Goal: Task Accomplishment & Management: Manage account settings

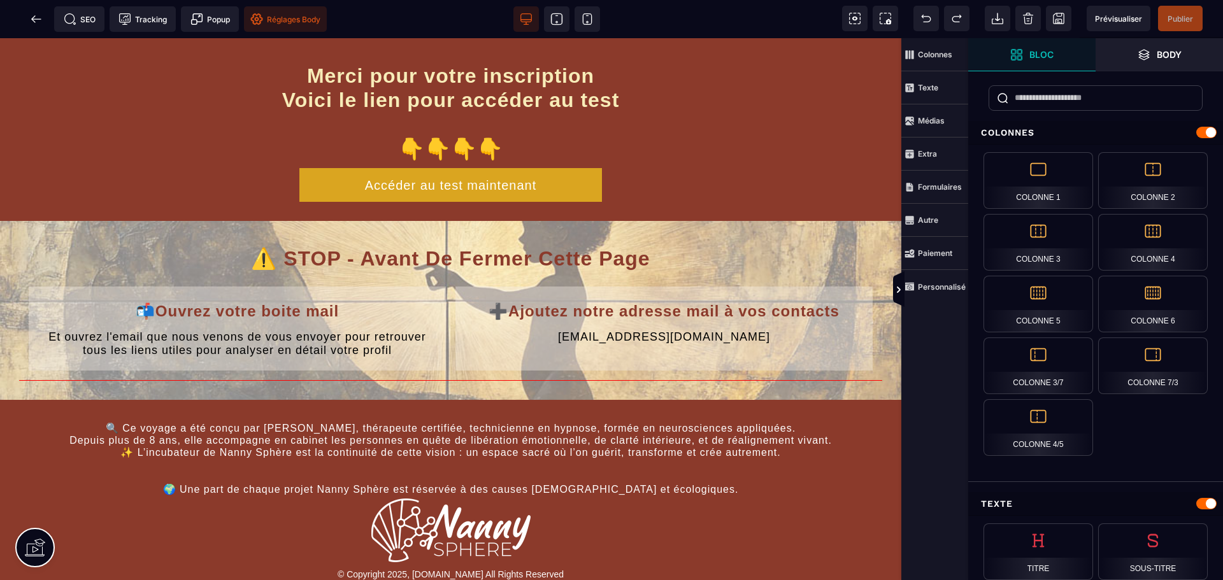
click at [270, 15] on span "Réglages Body" at bounding box center [285, 19] width 70 height 13
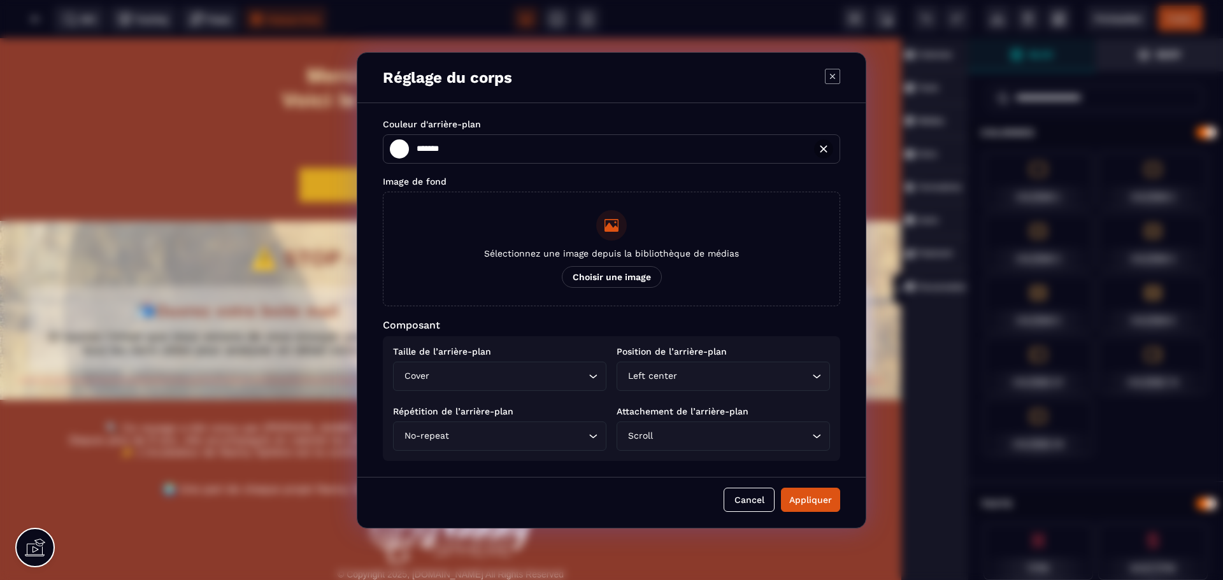
click at [831, 80] on icon "Modal window" at bounding box center [832, 76] width 15 height 15
type input "*******"
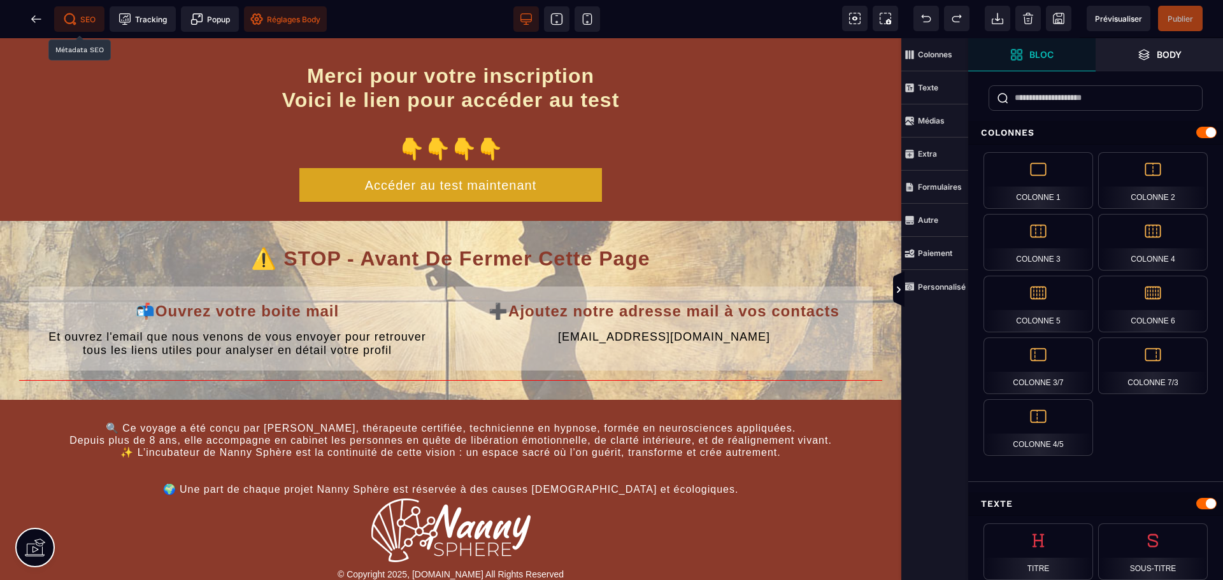
click at [81, 18] on span "SEO" at bounding box center [80, 19] width 32 height 13
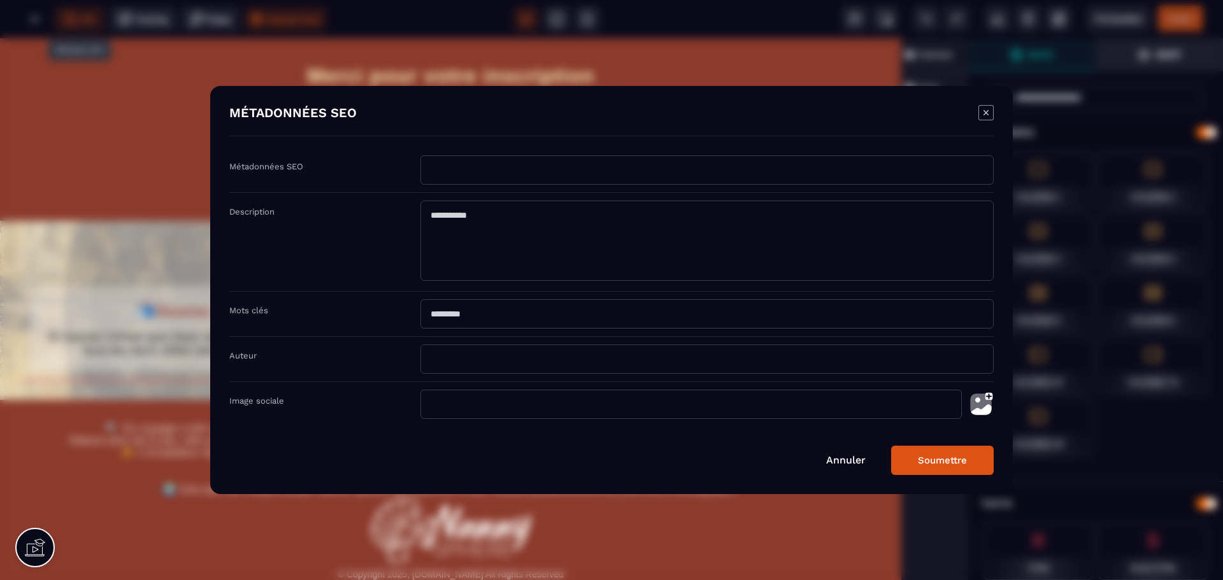
click at [54, 32] on div "Modal window" at bounding box center [611, 290] width 1223 height 580
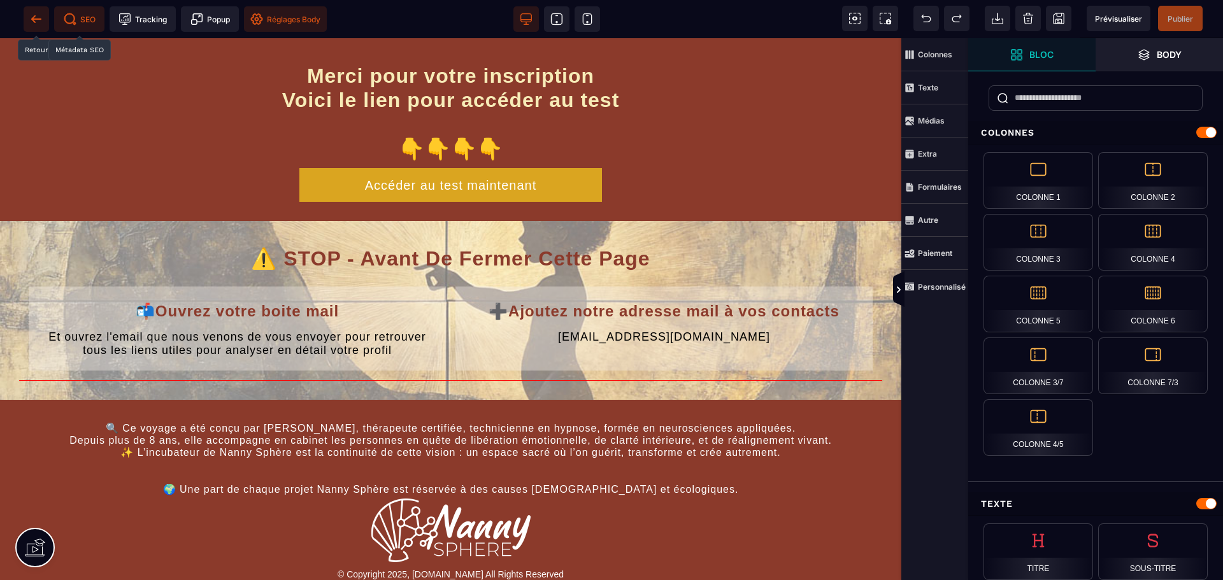
click at [43, 17] on span at bounding box center [36, 18] width 25 height 25
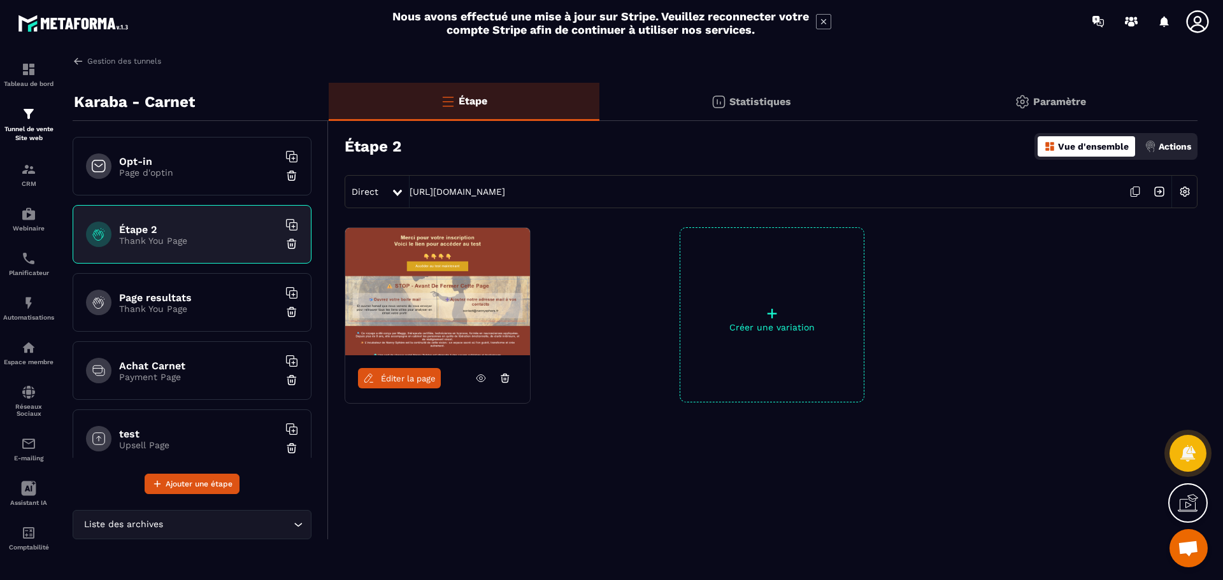
click at [1176, 194] on img at bounding box center [1185, 192] width 24 height 24
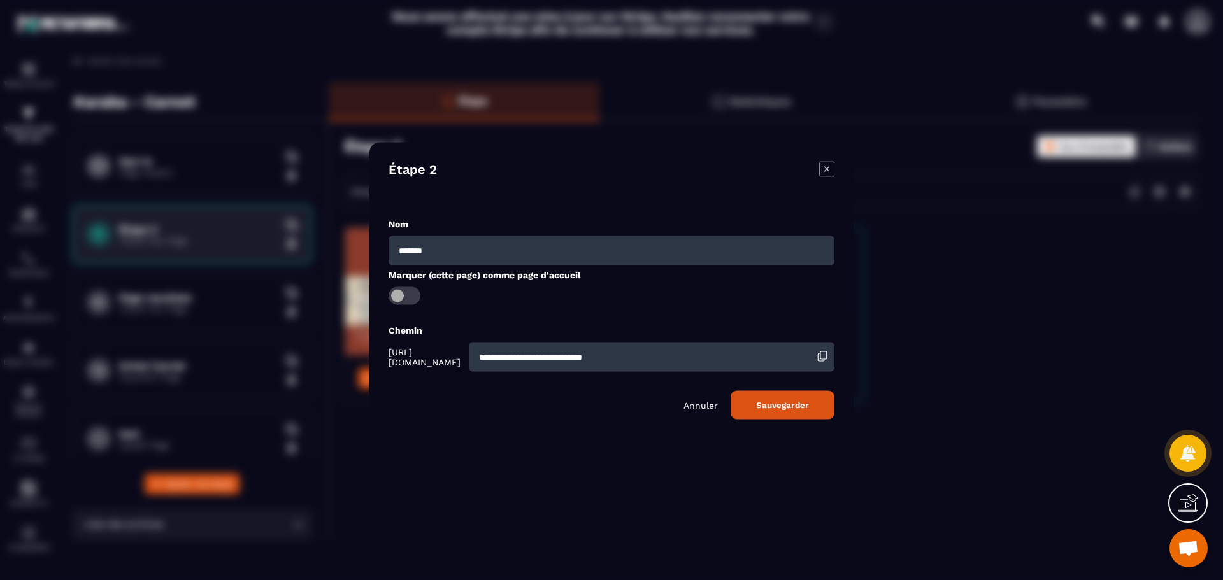
drag, startPoint x: 452, startPoint y: 250, endPoint x: 482, endPoint y: 250, distance: 29.9
click at [452, 250] on input "*******" at bounding box center [612, 250] width 446 height 29
type input "**********"
click at [534, 311] on div "**********" at bounding box center [612, 318] width 446 height 202
drag, startPoint x: 738, startPoint y: 361, endPoint x: 546, endPoint y: 357, distance: 191.1
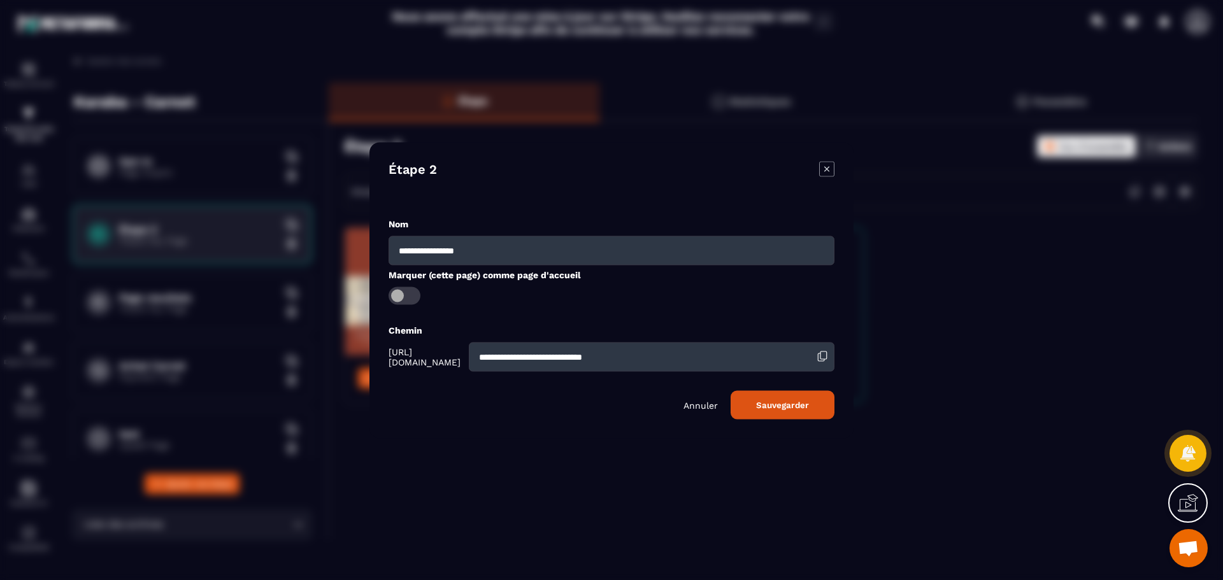
click at [546, 357] on div "**********" at bounding box center [612, 356] width 446 height 29
type input "**********"
click at [774, 417] on button "Sauvegarder" at bounding box center [783, 404] width 104 height 29
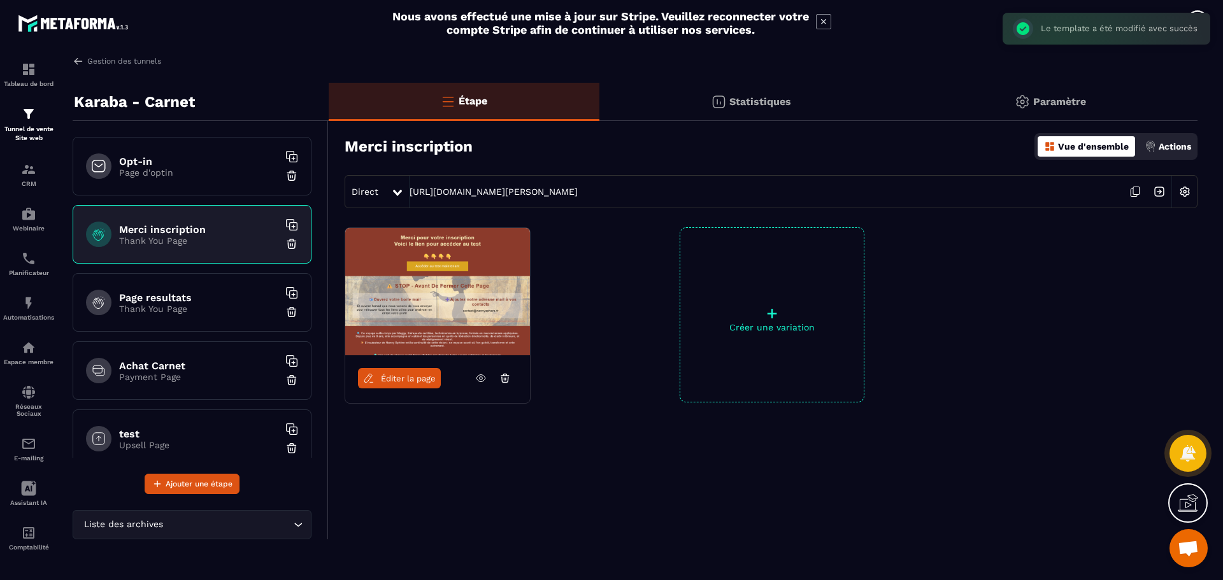
click at [513, 314] on img at bounding box center [437, 291] width 185 height 127
click at [1168, 141] on div "Actions" at bounding box center [1167, 146] width 53 height 20
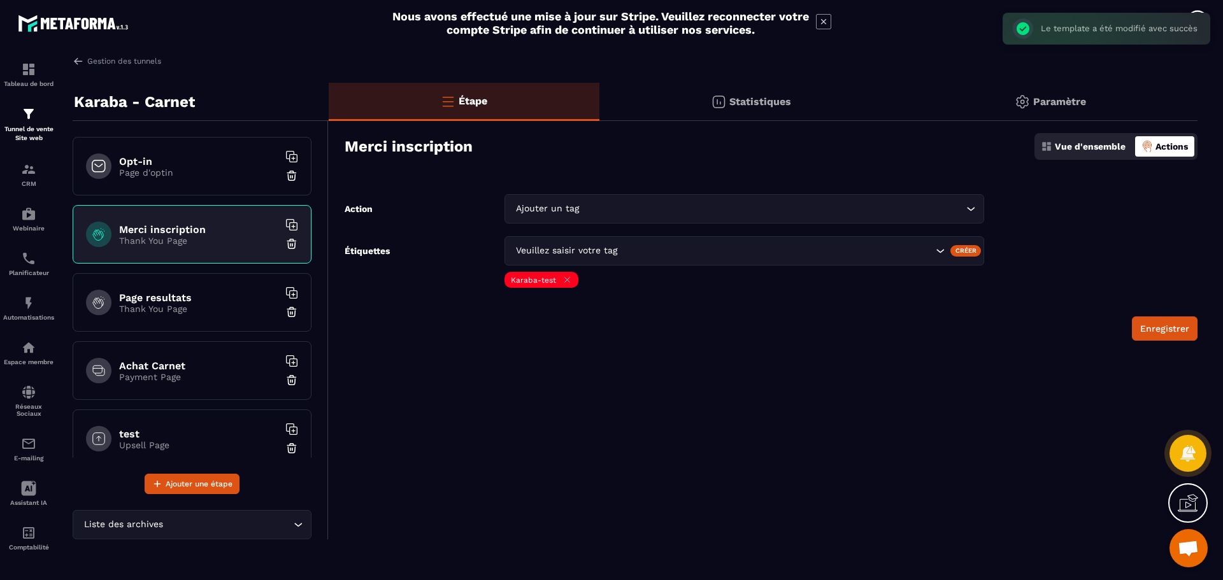
click at [643, 317] on div "Enregistrer" at bounding box center [771, 329] width 853 height 24
click at [36, 311] on div "Automatisations" at bounding box center [28, 308] width 51 height 25
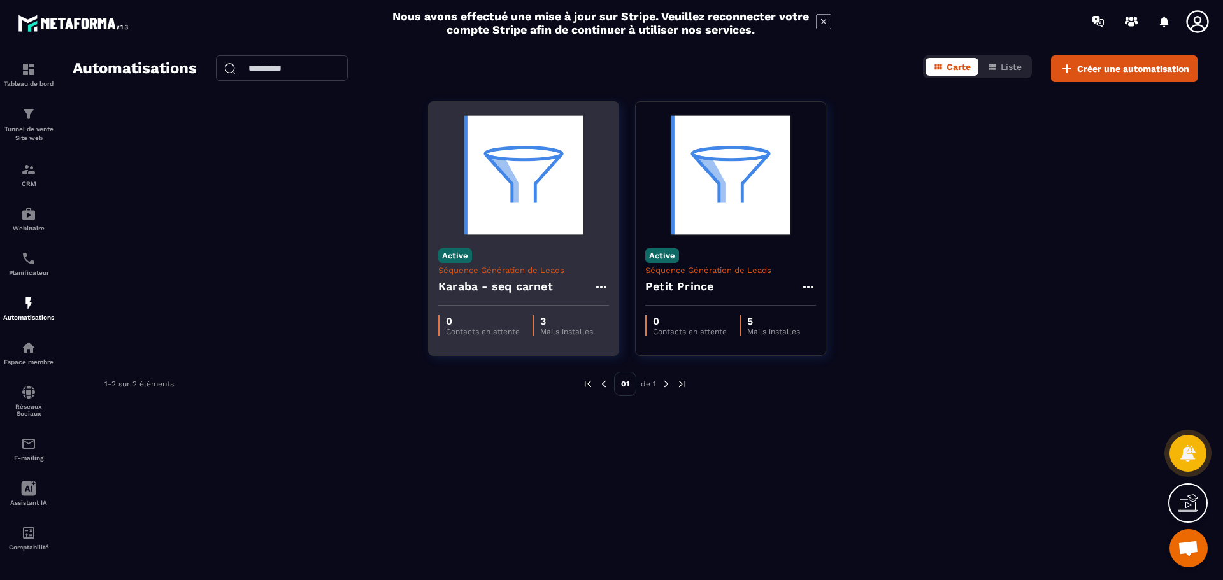
click at [527, 199] on img at bounding box center [523, 174] width 171 height 127
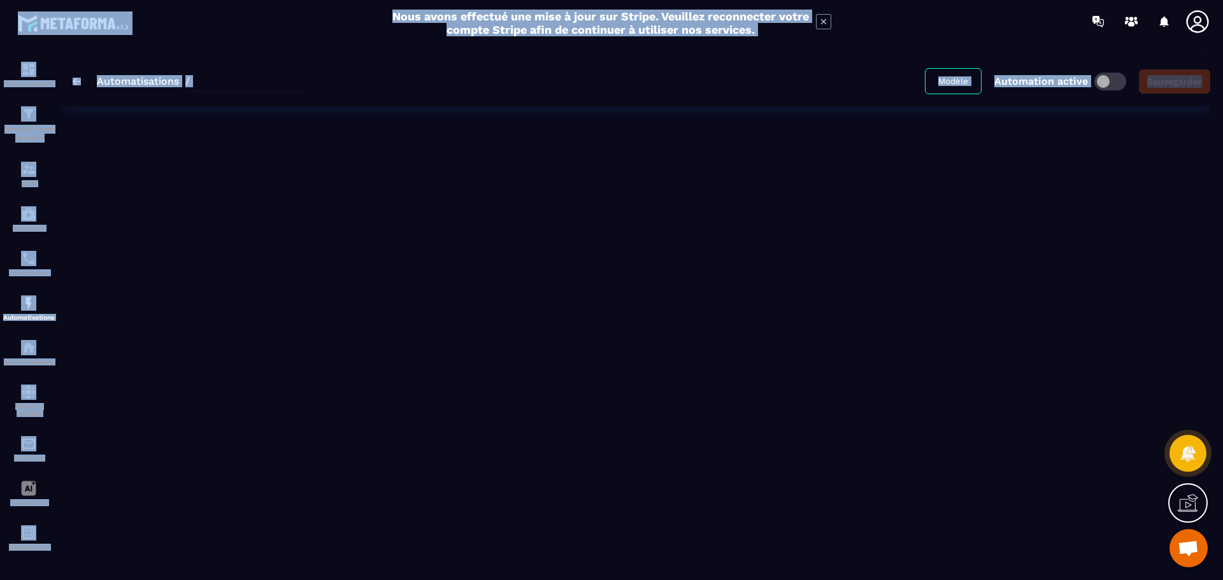
type input "**********"
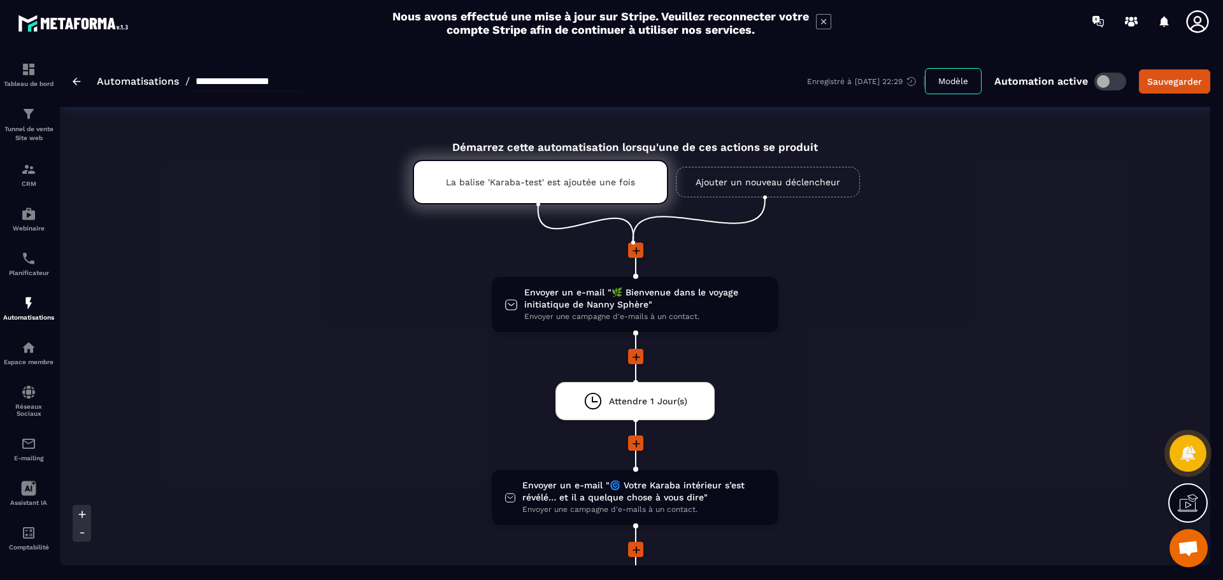
click at [524, 232] on ul "La balise '[PERSON_NAME]-test' est ajoutée une fois Ajouter un nouveau déclench…" at bounding box center [635, 198] width 508 height 89
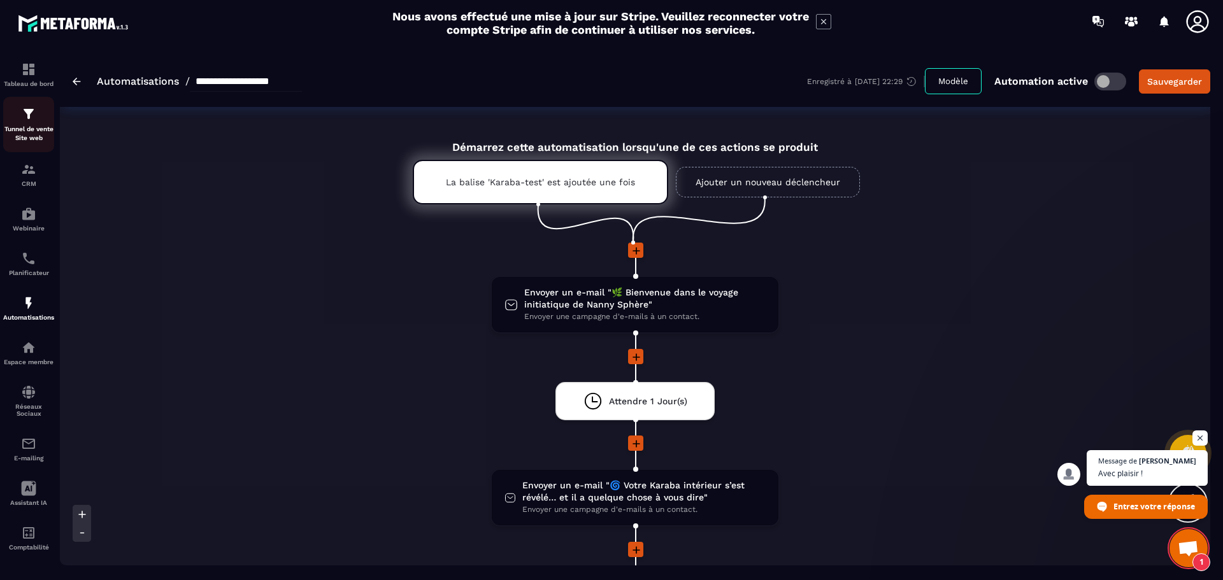
scroll to position [178, 0]
click at [24, 113] on img at bounding box center [28, 113] width 15 height 15
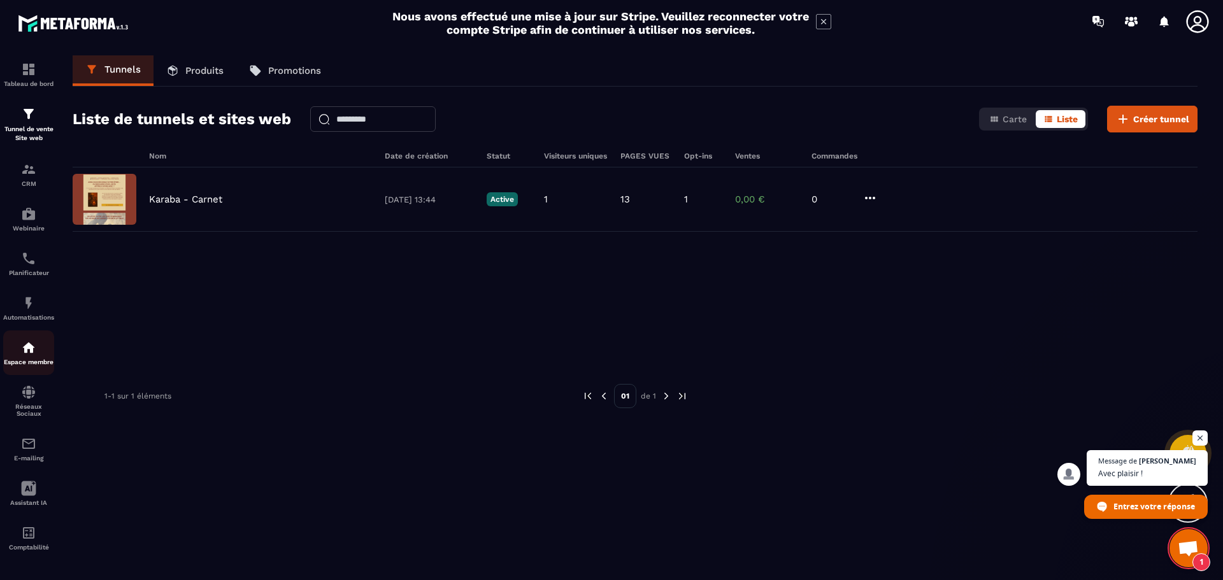
click at [32, 339] on link "Espace membre" at bounding box center [28, 353] width 51 height 45
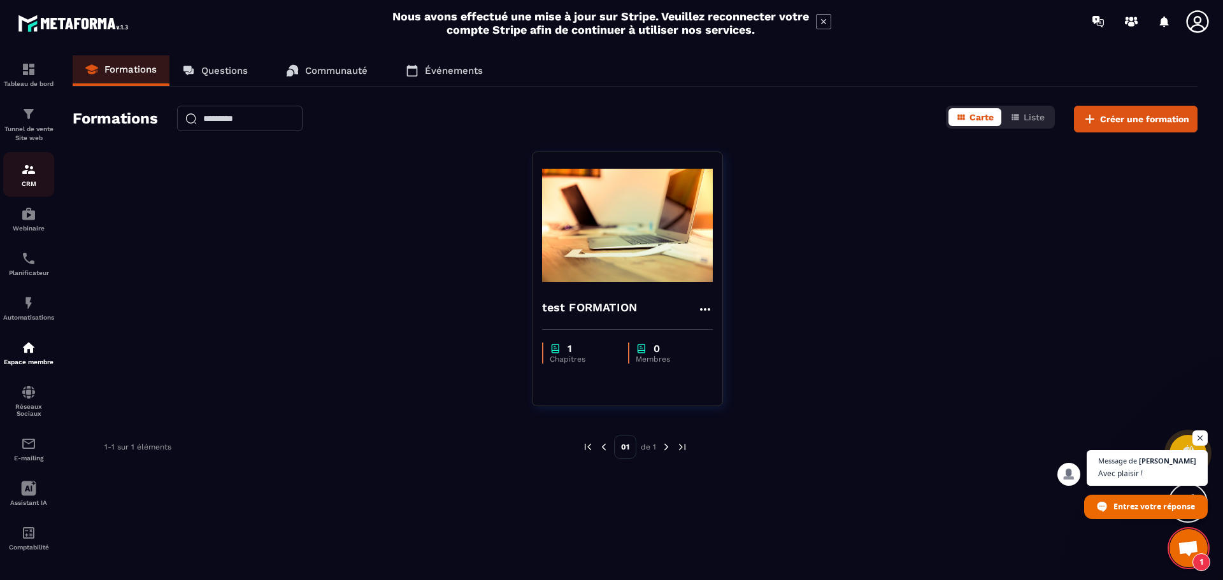
click at [34, 185] on p "CRM" at bounding box center [28, 183] width 51 height 7
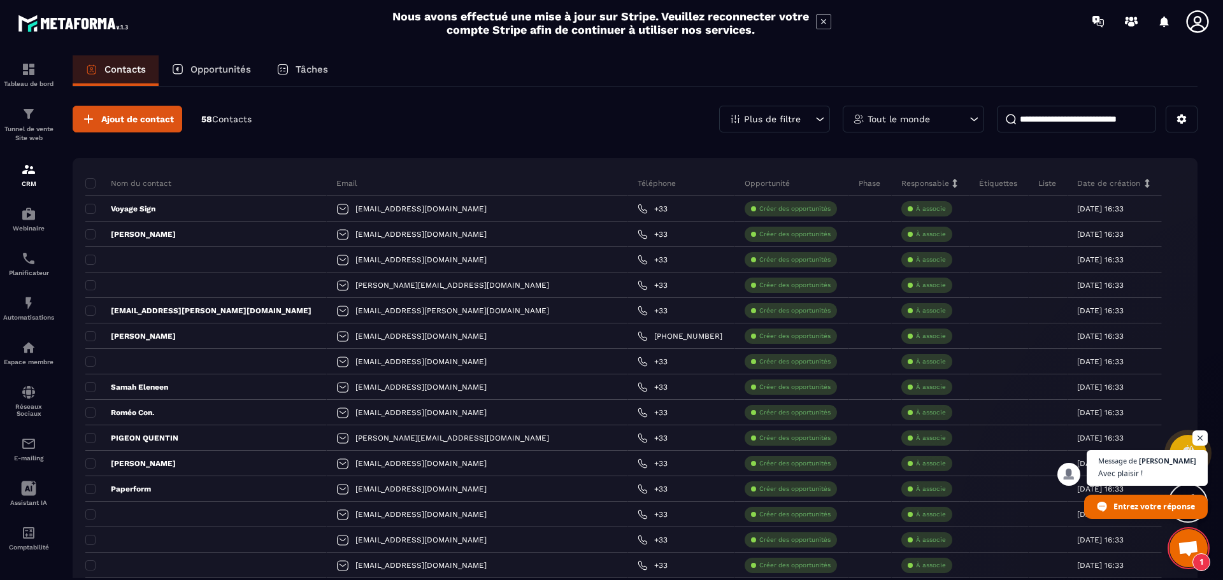
click at [1105, 186] on p "Date de création" at bounding box center [1108, 183] width 63 height 10
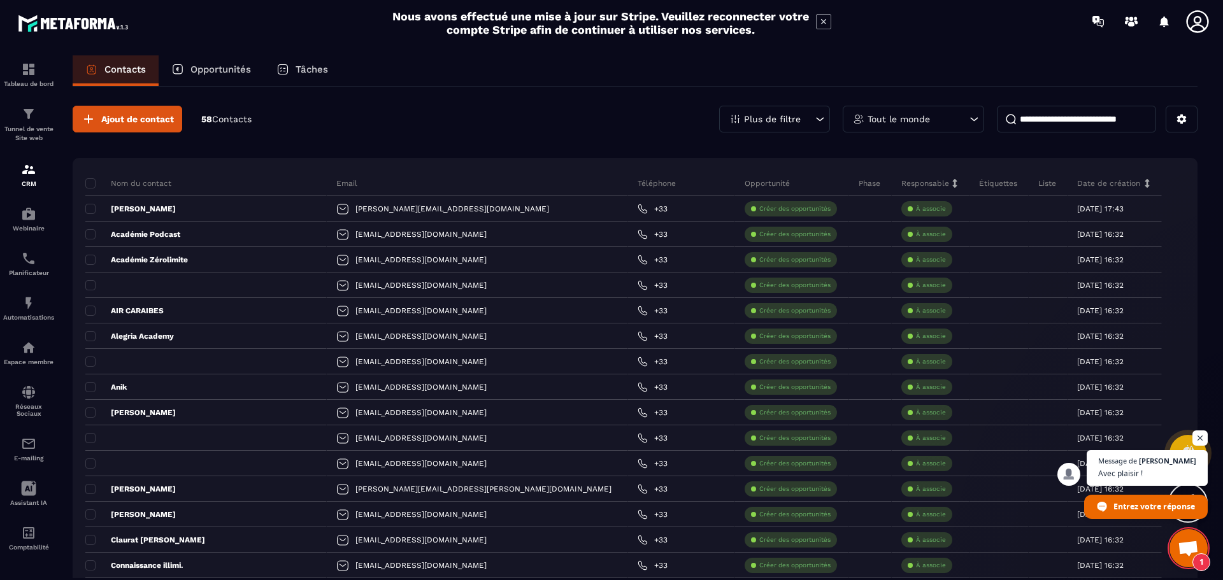
click at [1105, 186] on p "Date de création" at bounding box center [1108, 183] width 63 height 10
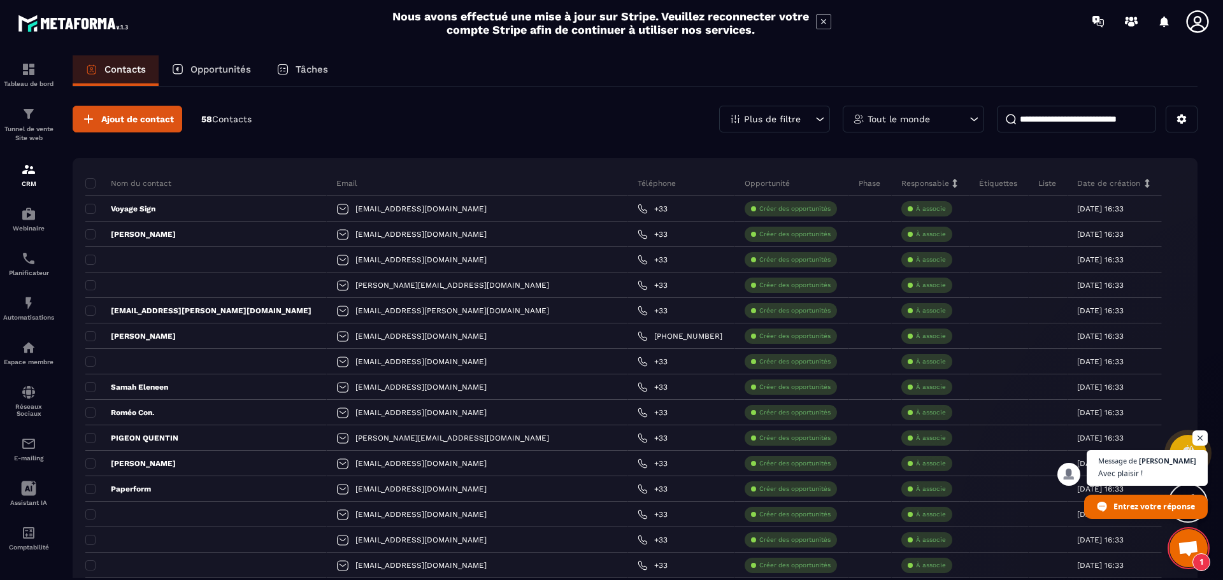
click at [1104, 185] on p "Date de création" at bounding box center [1108, 183] width 63 height 10
click at [52, 118] on div "Tunnel de vente Site web" at bounding box center [28, 124] width 51 height 36
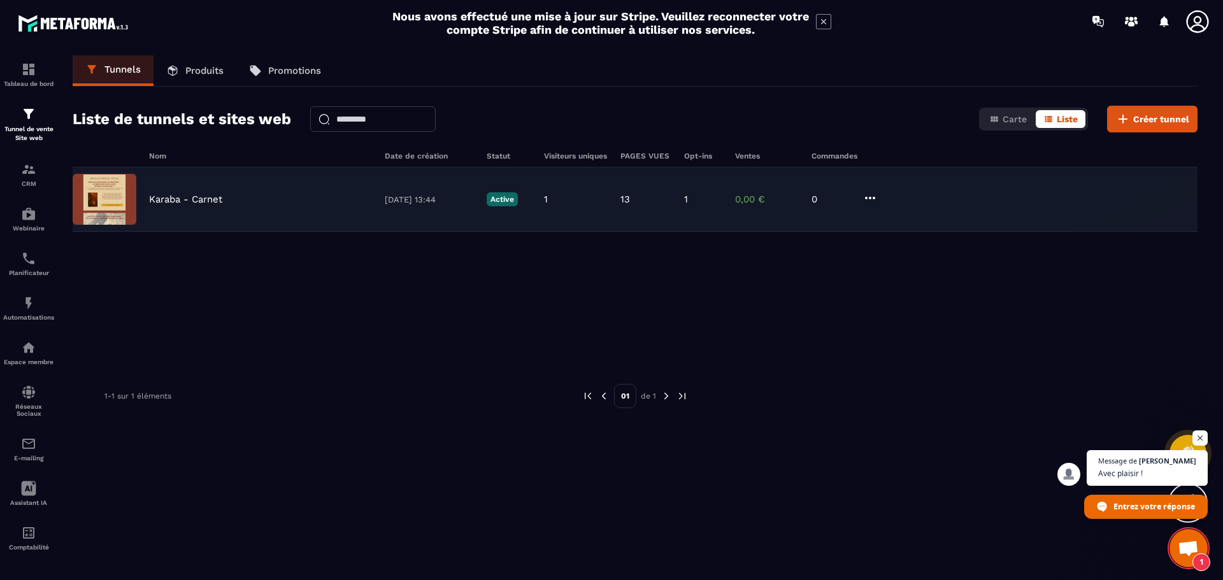
click at [589, 210] on div "[PERSON_NAME] [DATE] 13:44 Active 1 13 1 0,00 € 0" at bounding box center [635, 200] width 1125 height 64
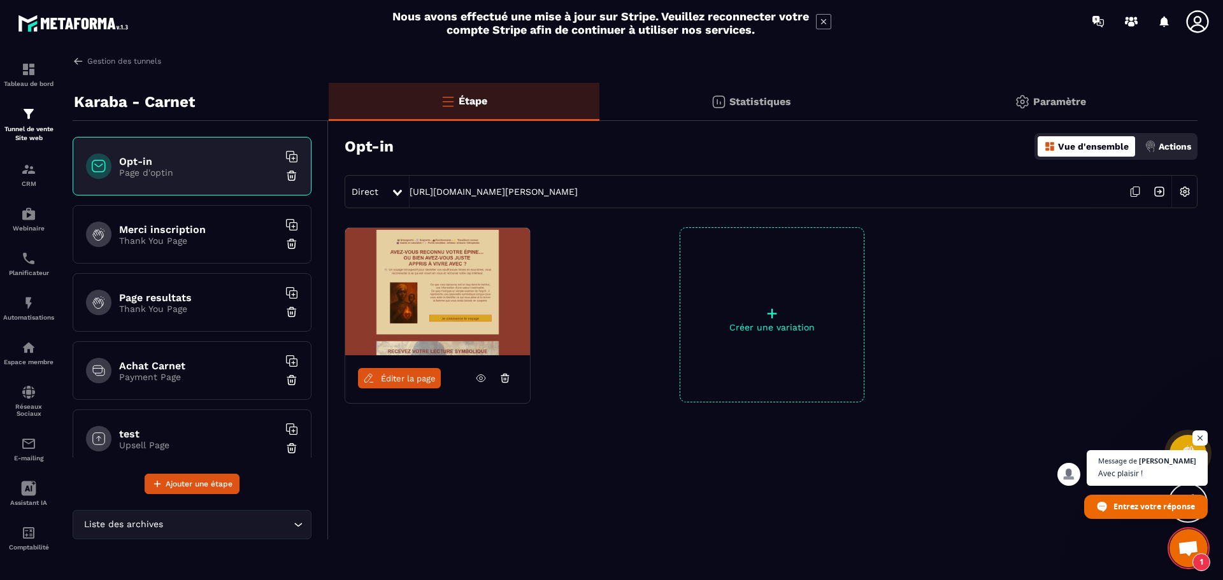
click at [213, 236] on p "Thank You Page" at bounding box center [198, 241] width 159 height 10
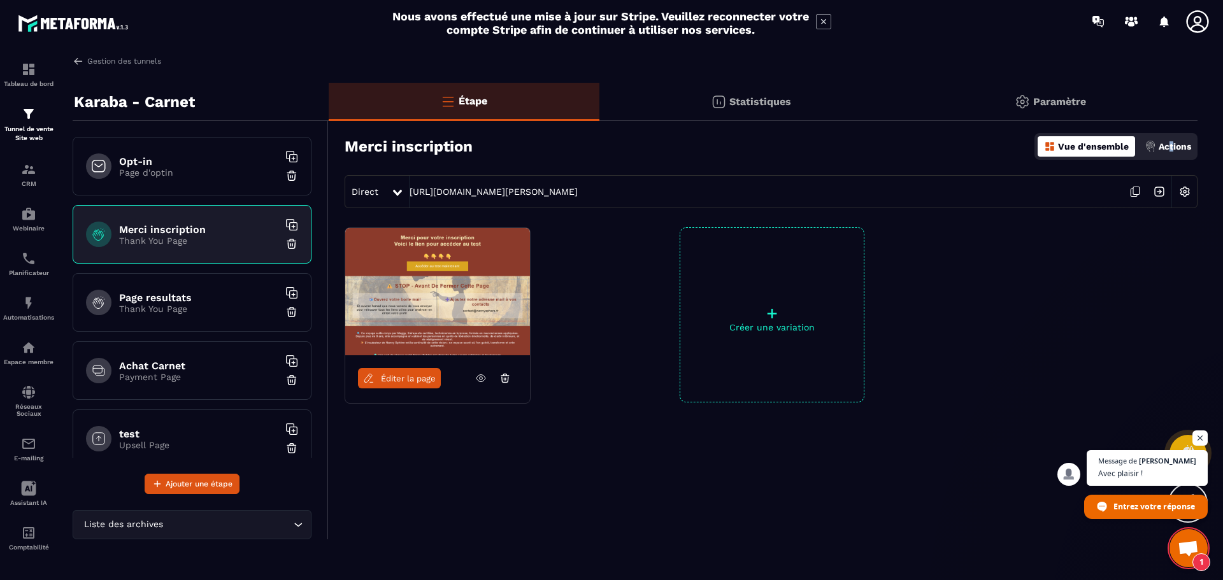
click at [1169, 149] on p "Actions" at bounding box center [1175, 146] width 32 height 10
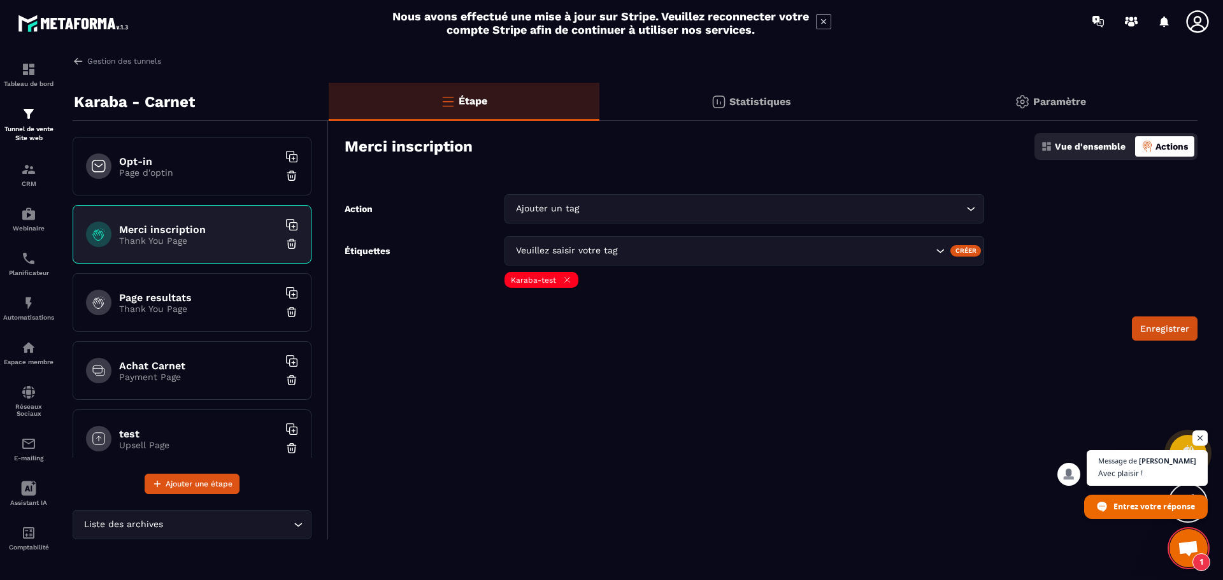
click at [639, 204] on input "Search for option" at bounding box center [773, 209] width 382 height 14
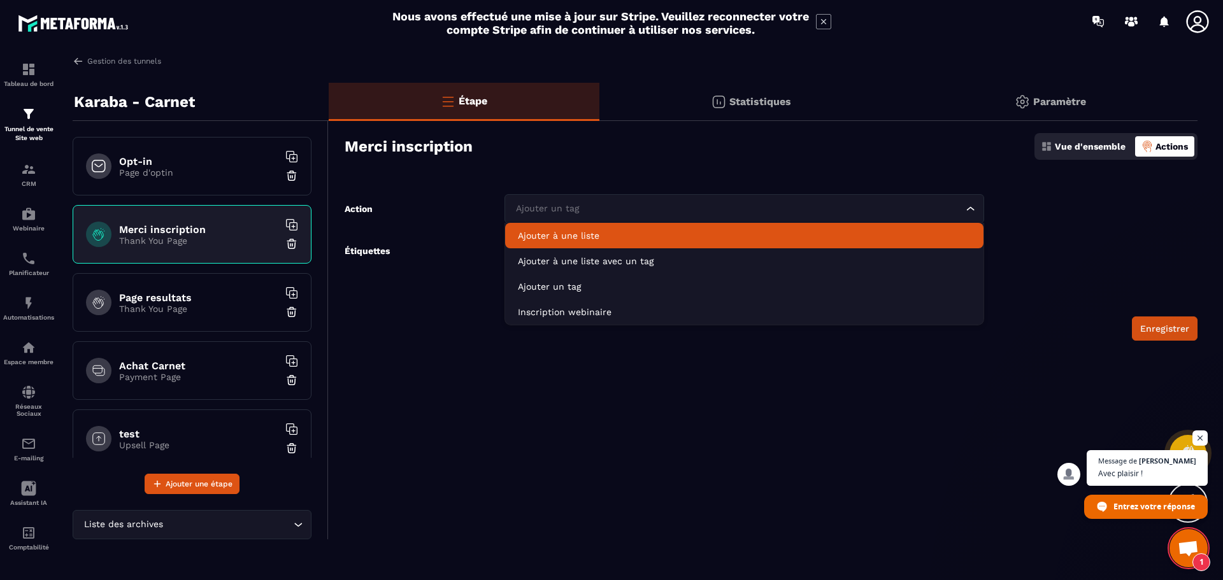
click at [629, 231] on p "Ajouter à une liste" at bounding box center [744, 235] width 453 height 13
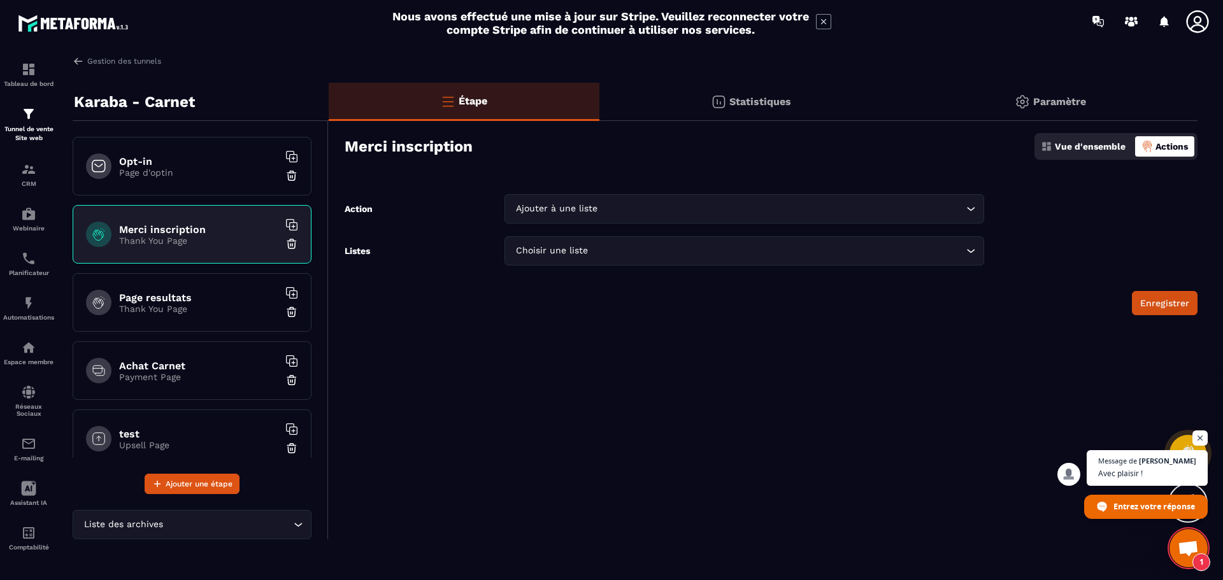
click at [617, 248] on input "Search for option" at bounding box center [776, 251] width 373 height 14
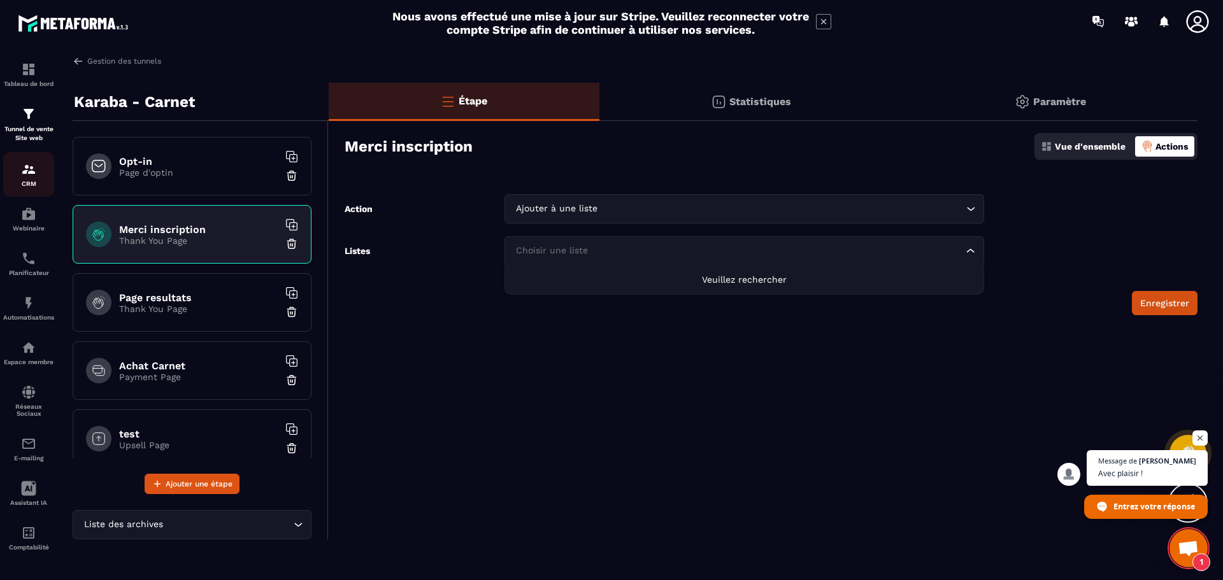
click at [27, 173] on img at bounding box center [28, 169] width 15 height 15
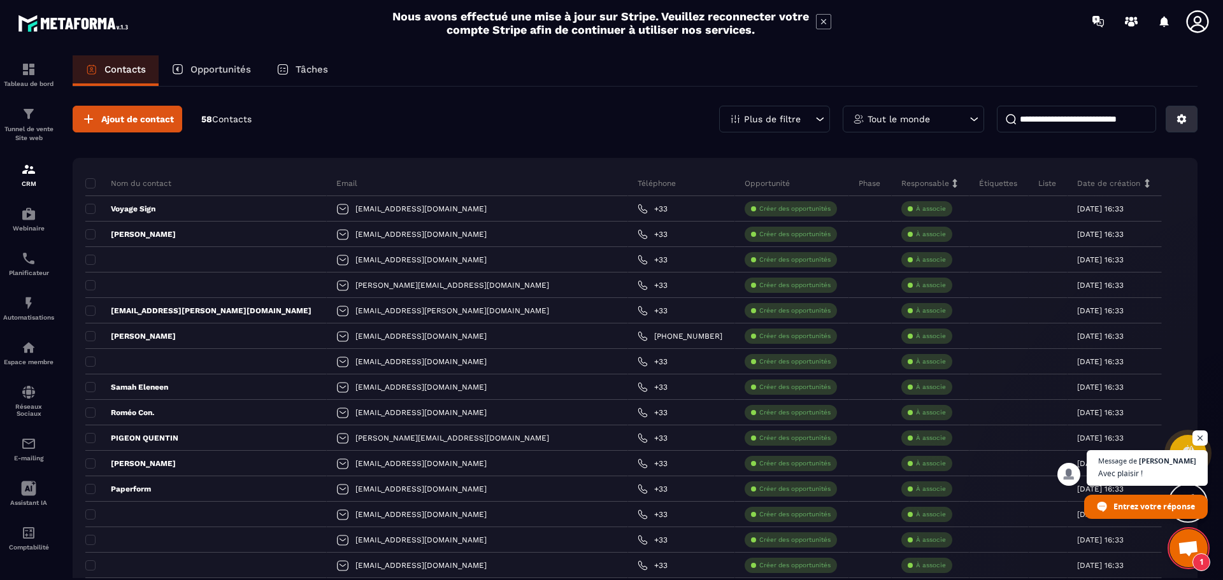
click at [1179, 123] on icon at bounding box center [1181, 118] width 11 height 11
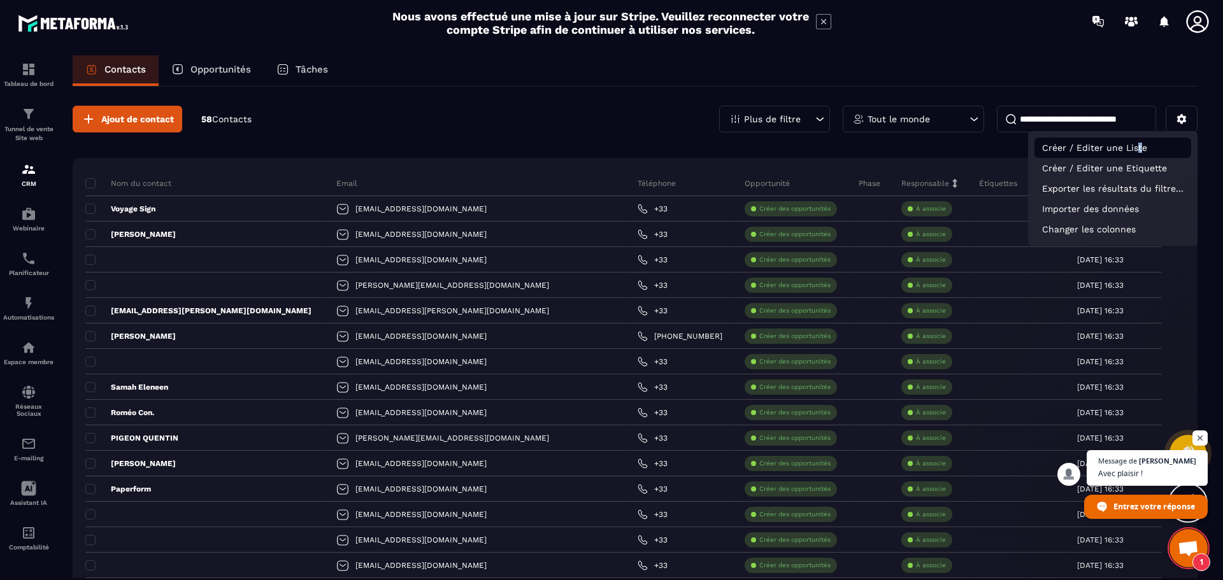
click at [1139, 147] on p "Créer / Editer une Liste" at bounding box center [1112, 148] width 157 height 20
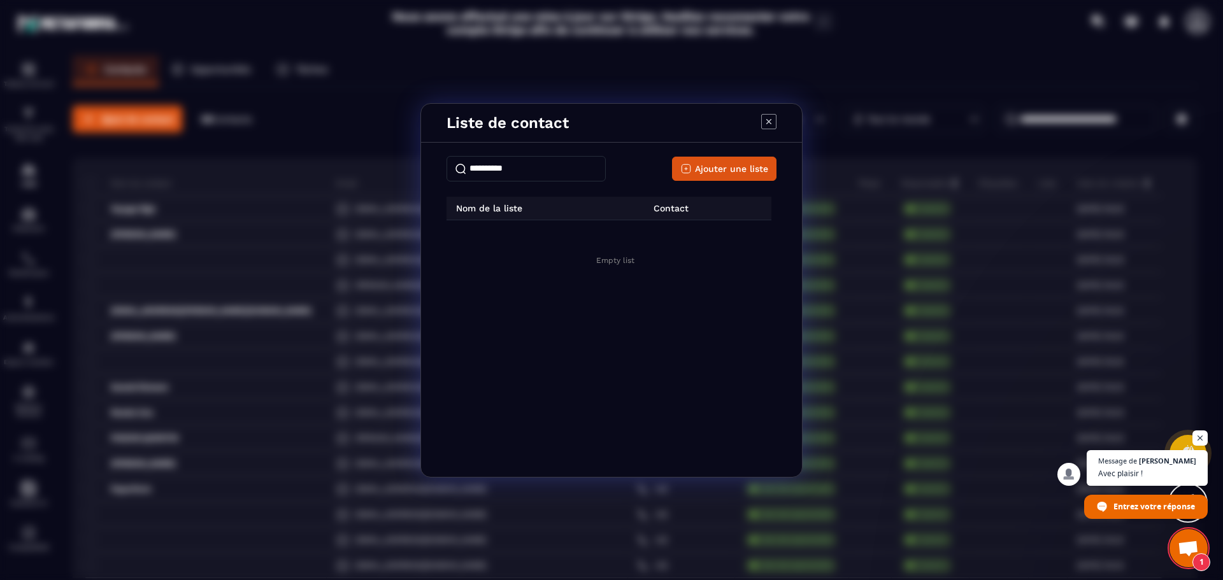
click at [505, 176] on input "Modal window" at bounding box center [525, 168] width 159 height 25
type input "******"
click at [705, 171] on span "Ajouter une liste" at bounding box center [731, 168] width 73 height 13
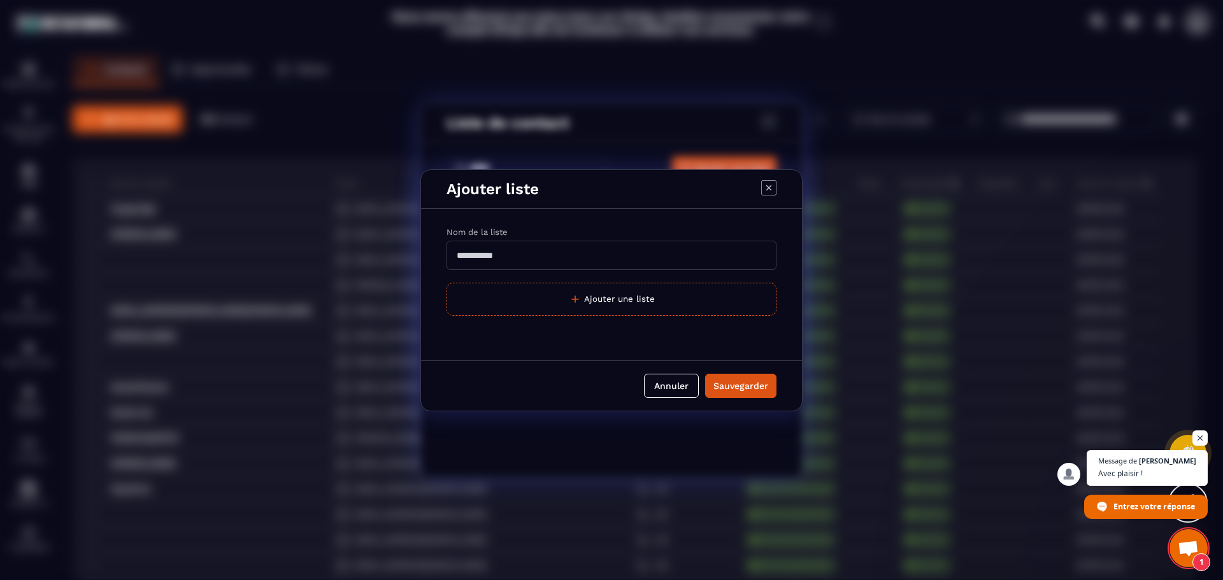
drag, startPoint x: 545, startPoint y: 253, endPoint x: 376, endPoint y: 253, distance: 168.8
click at [376, 253] on div "Ajouter liste Nom de la liste Ajouter une liste Annuler Sauvegarder" at bounding box center [611, 290] width 1223 height 580
type input "******"
click at [738, 384] on div "Sauvegarder" at bounding box center [740, 386] width 55 height 13
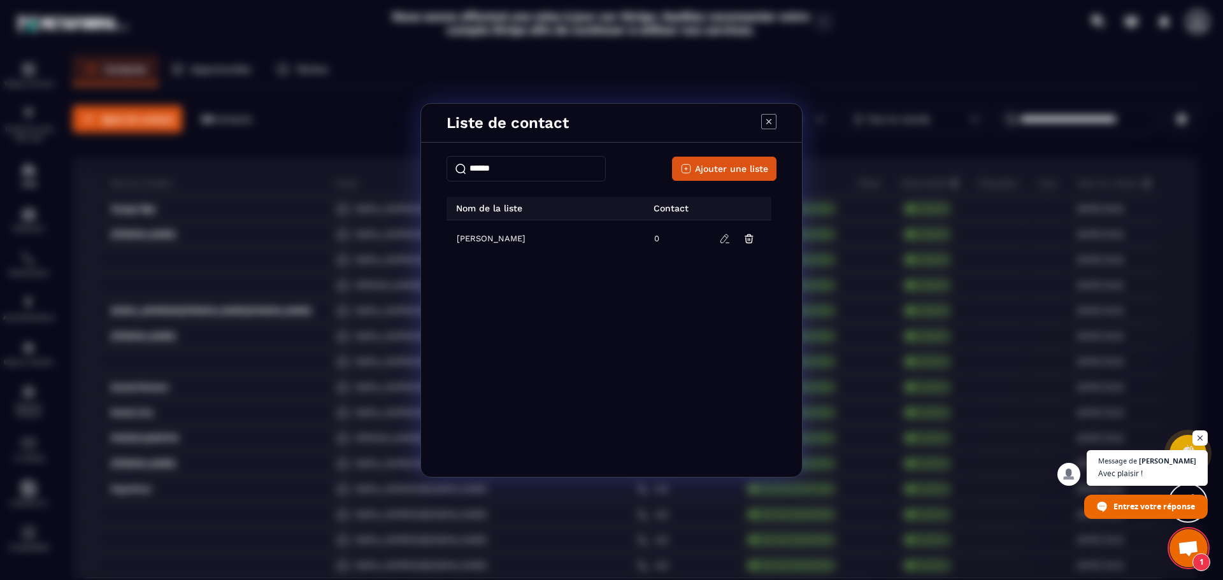
click at [767, 118] on icon "Modal window" at bounding box center [768, 121] width 15 height 15
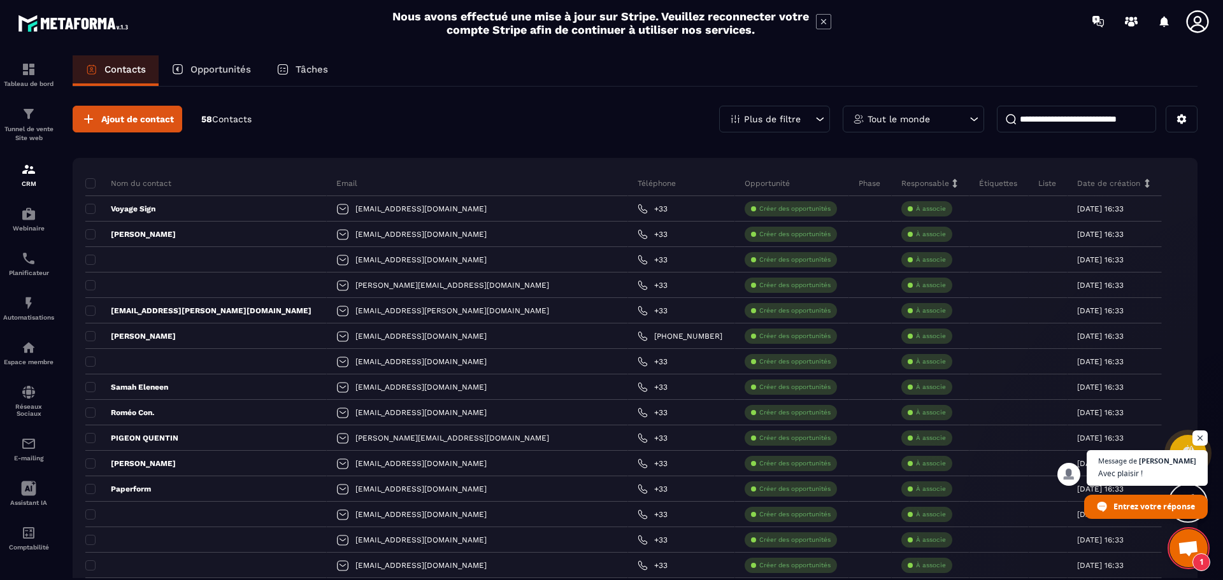
click at [207, 67] on p "Opportunités" at bounding box center [220, 69] width 61 height 11
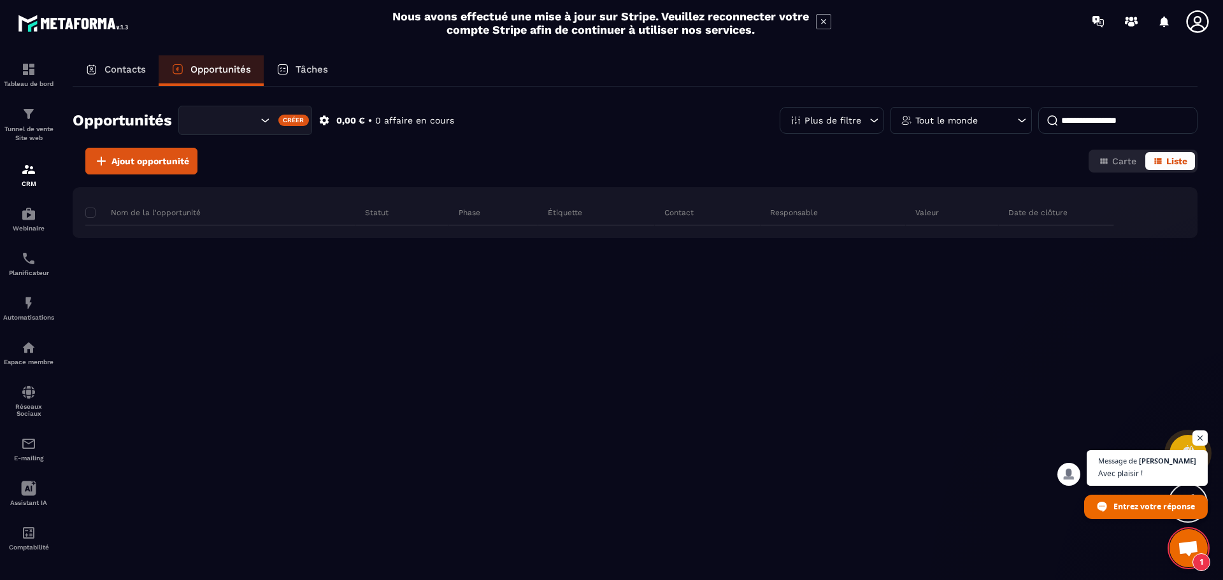
click at [115, 71] on p "Contacts" at bounding box center [124, 69] width 41 height 11
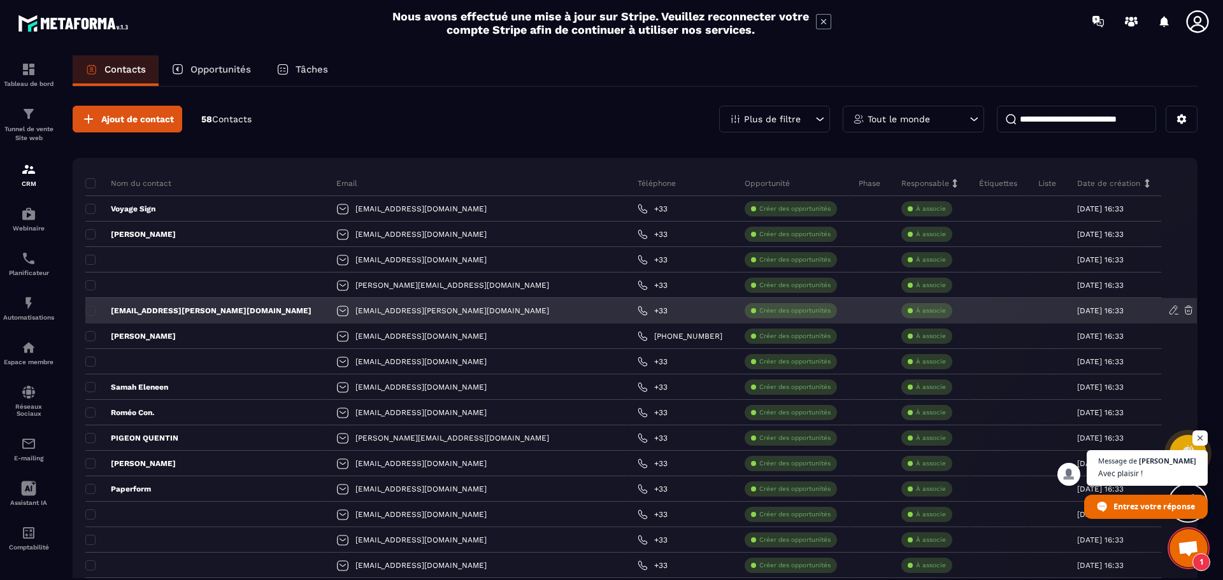
click at [231, 306] on p "[EMAIL_ADDRESS][PERSON_NAME][DOMAIN_NAME]" at bounding box center [198, 311] width 226 height 10
